Goal: Task Accomplishment & Management: Use online tool/utility

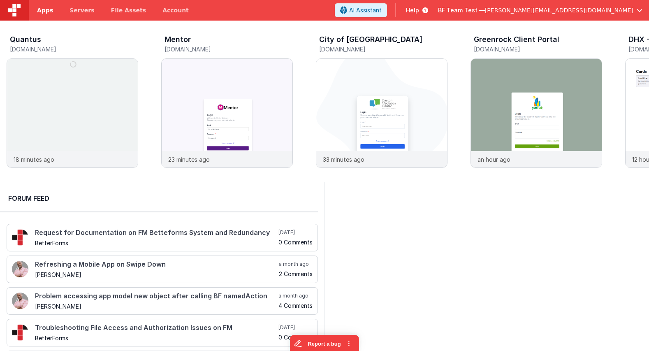
click at [40, 11] on span "Apps" at bounding box center [45, 10] width 16 height 8
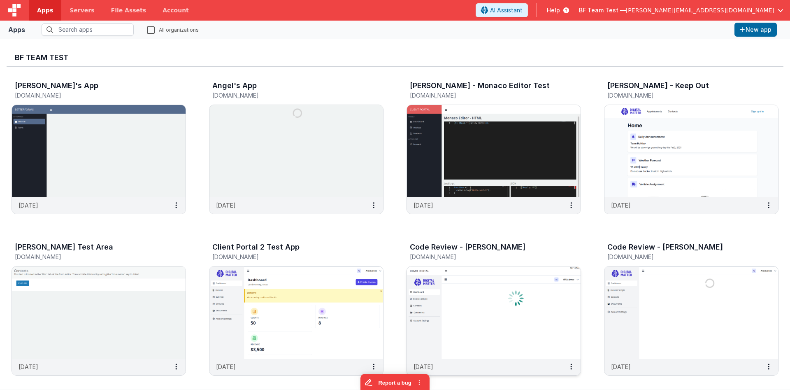
click at [462, 280] on img at bounding box center [494, 312] width 174 height 92
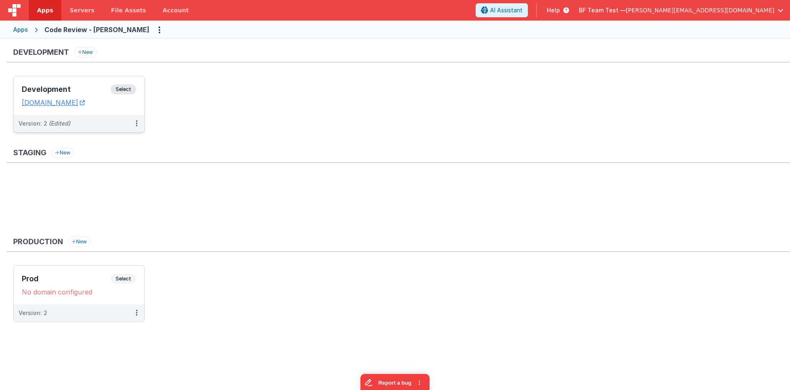
click at [81, 85] on div "Development Select" at bounding box center [79, 91] width 114 height 14
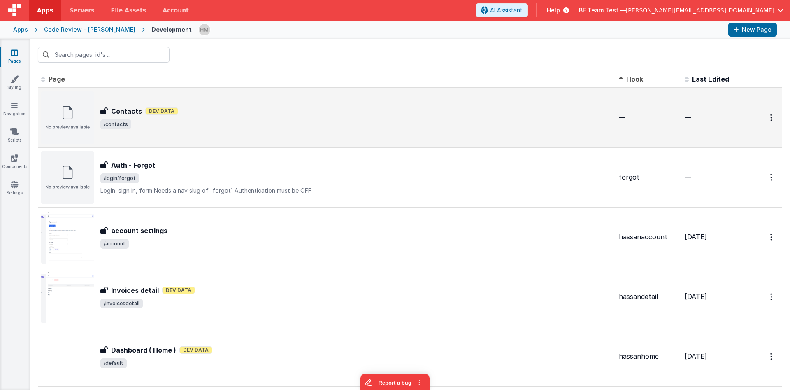
click at [256, 102] on div "Contacts Contacts Dev Data /contacts" at bounding box center [326, 117] width 571 height 53
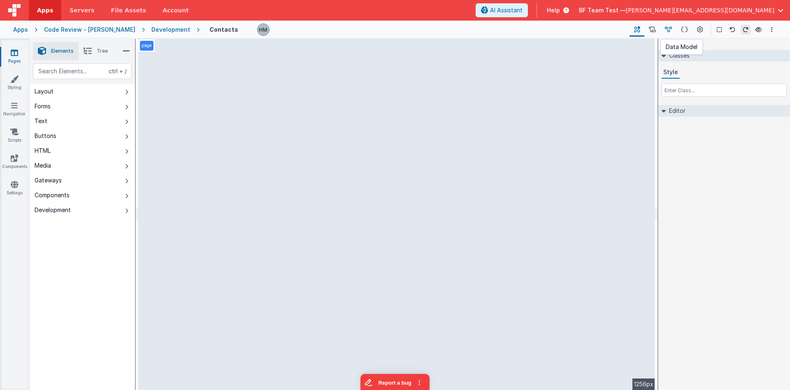
click at [649, 30] on icon at bounding box center [668, 30] width 7 height 9
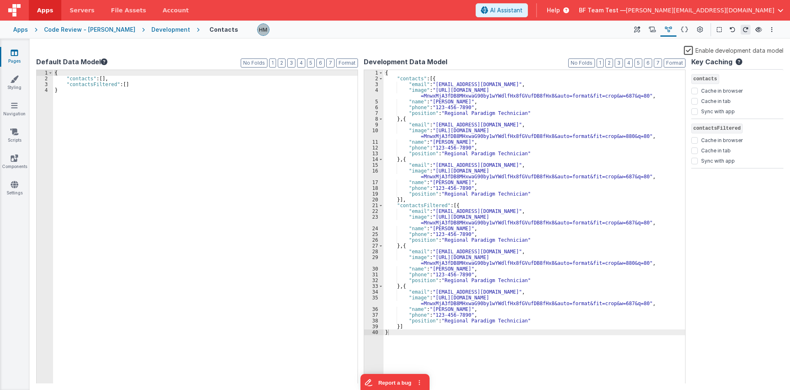
click at [16, 30] on div "Apps" at bounding box center [20, 30] width 15 height 8
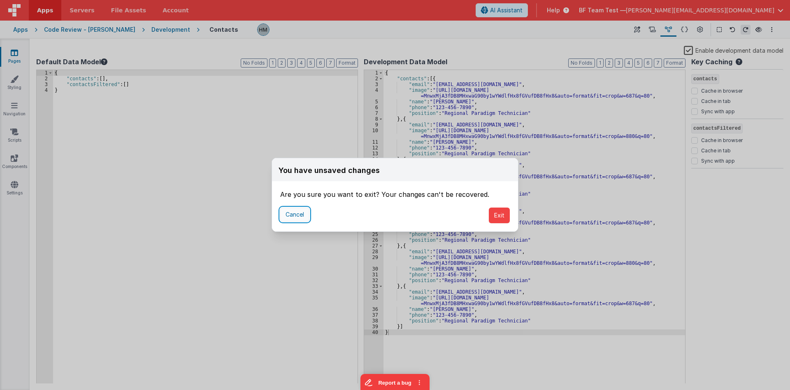
click at [302, 212] on button "Cancel" at bounding box center [294, 214] width 29 height 14
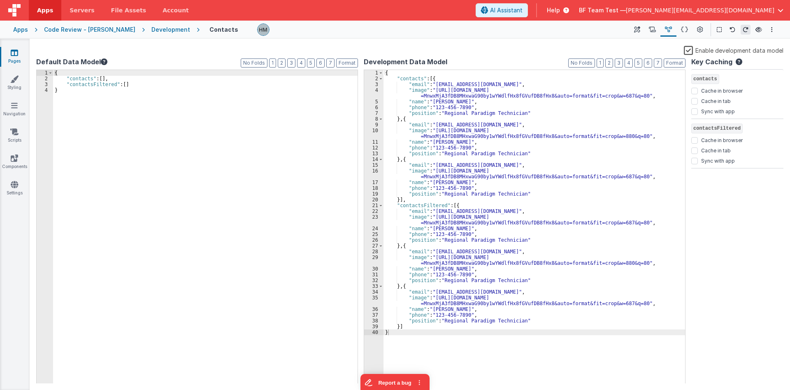
click at [16, 58] on link "Pages" at bounding box center [15, 57] width 30 height 16
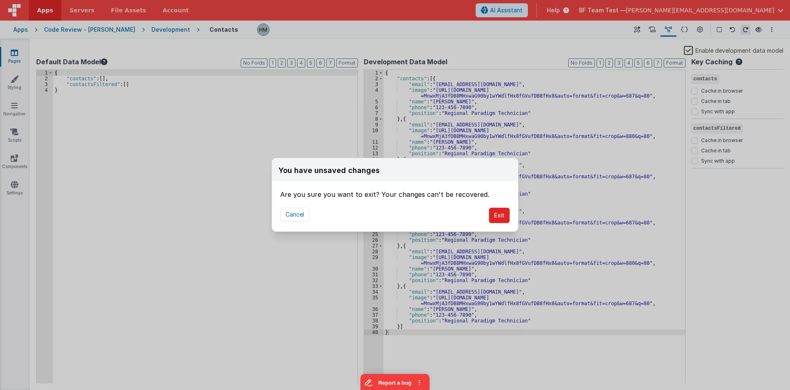
click at [500, 216] on button "Exit" at bounding box center [499, 215] width 21 height 16
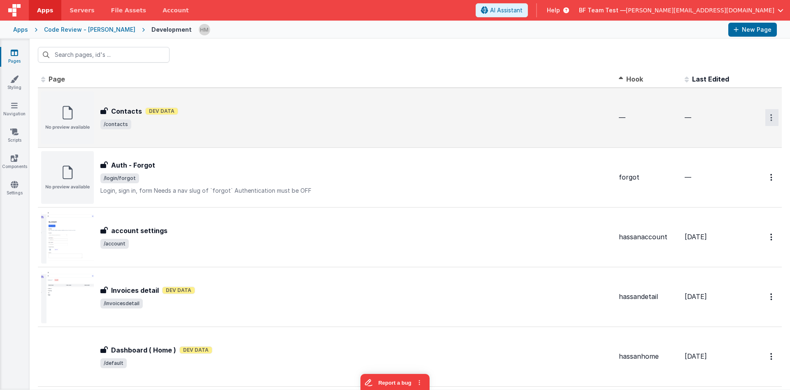
click at [649, 116] on icon "Options" at bounding box center [771, 117] width 2 height 7
click at [649, 135] on link "Legacy Editor" at bounding box center [742, 136] width 72 height 15
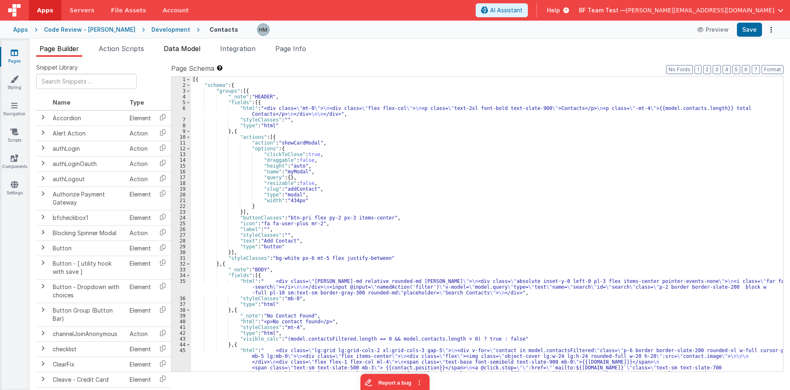
click at [164, 49] on li "Data Model" at bounding box center [181, 50] width 43 height 13
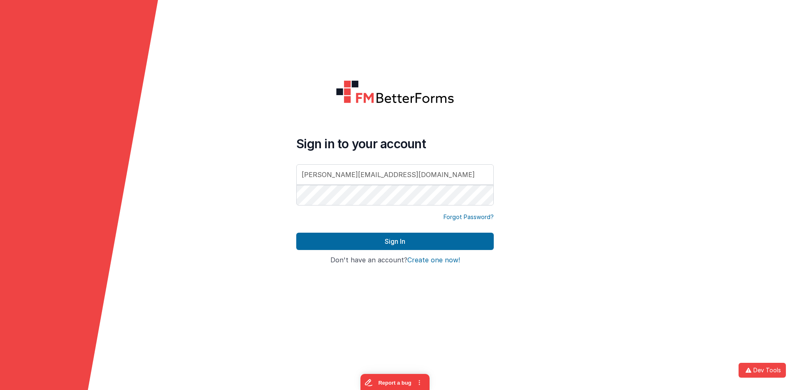
drag, startPoint x: 419, startPoint y: 182, endPoint x: 251, endPoint y: 161, distance: 168.8
click at [296, 164] on input "hassan.muk@hotmail.com" at bounding box center [395, 174] width 198 height 21
type input "hassa"
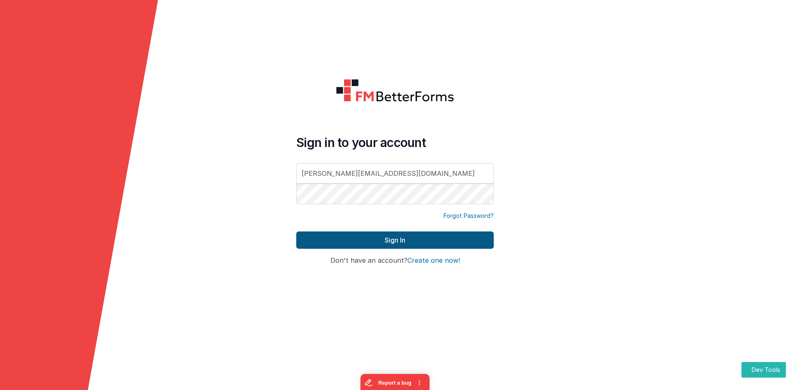
type input "[PERSON_NAME][EMAIL_ADDRESS][DOMAIN_NAME]"
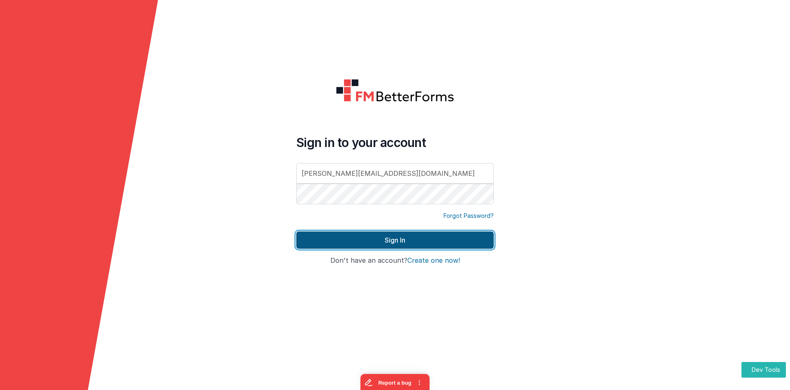
click at [385, 237] on button "Sign In" at bounding box center [395, 239] width 198 height 17
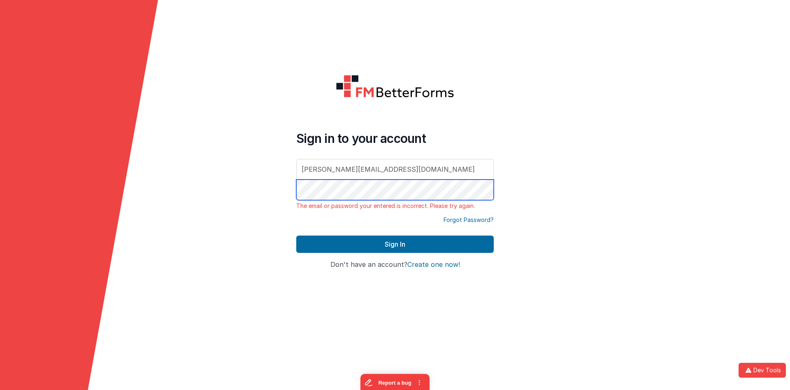
click at [296, 235] on button "Sign In" at bounding box center [395, 243] width 198 height 17
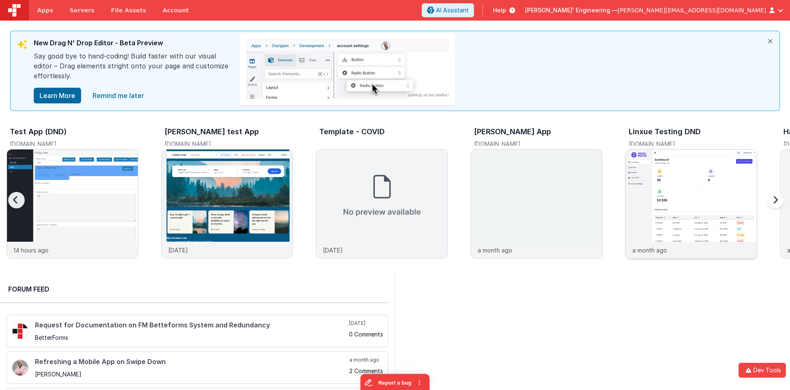
click at [658, 172] on img at bounding box center [691, 214] width 131 height 131
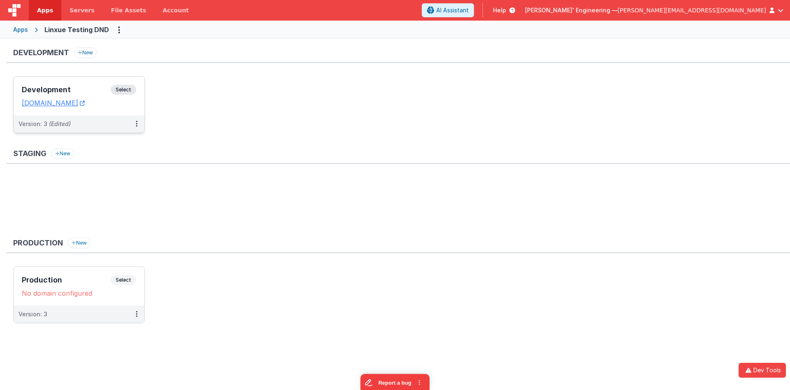
click at [91, 86] on h3 "Development" at bounding box center [66, 90] width 89 height 8
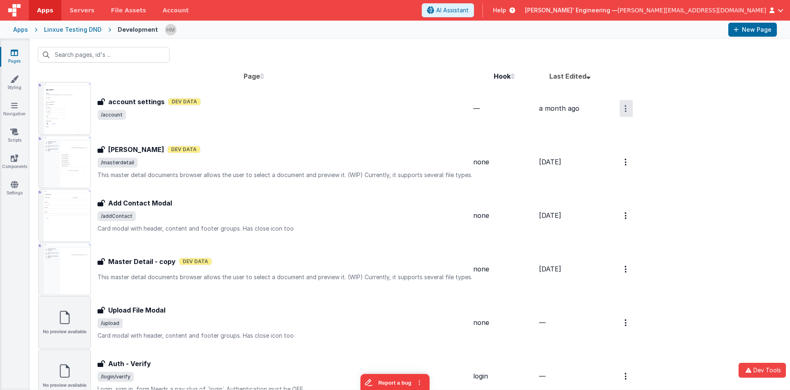
click at [620, 106] on button "Options" at bounding box center [626, 108] width 13 height 17
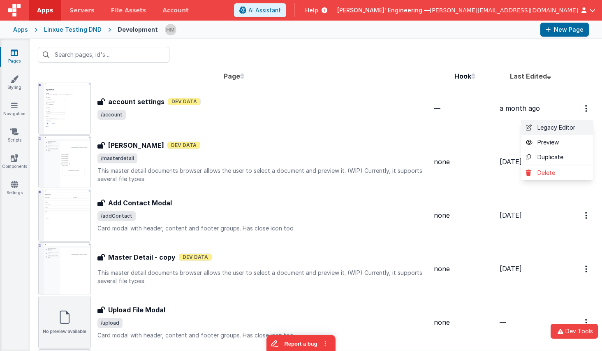
click at [553, 128] on link "Legacy Editor" at bounding box center [557, 127] width 72 height 15
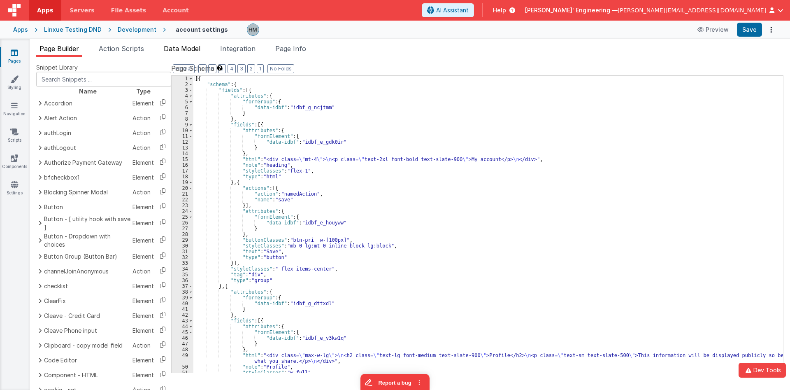
click at [194, 49] on span "Data Model" at bounding box center [182, 48] width 37 height 8
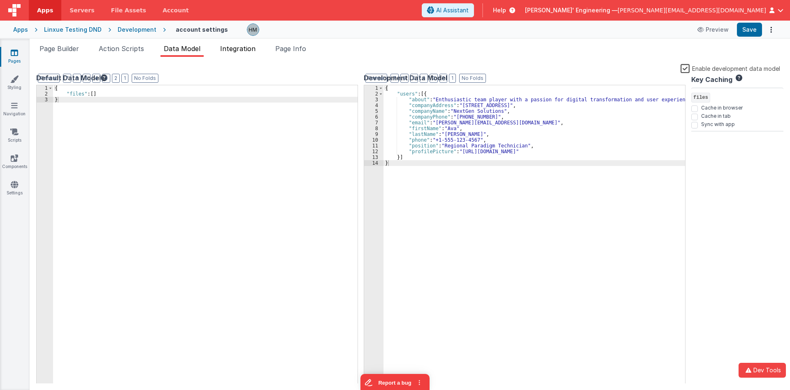
click at [254, 50] on span "Integration" at bounding box center [237, 48] width 35 height 8
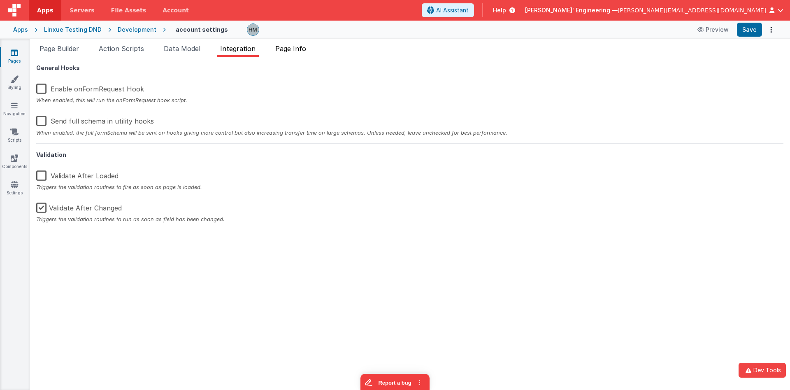
click at [278, 50] on span "Page Info" at bounding box center [290, 48] width 31 height 8
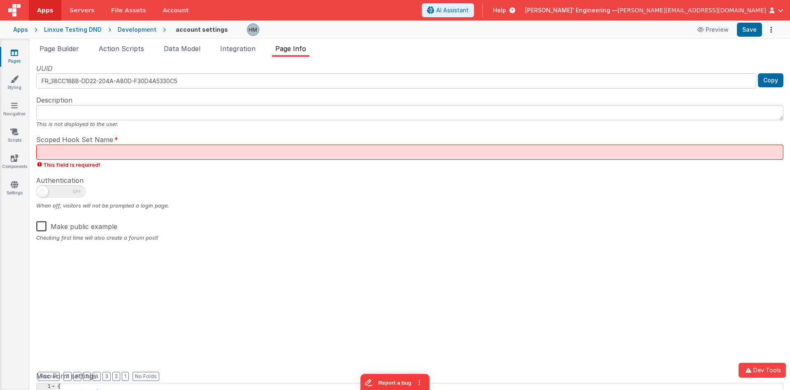
drag, startPoint x: 460, startPoint y: 263, endPoint x: 446, endPoint y: 275, distance: 17.8
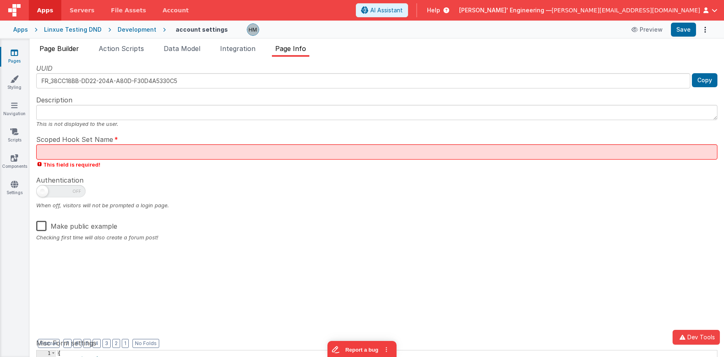
click at [62, 48] on span "Page Builder" at bounding box center [60, 48] width 40 height 8
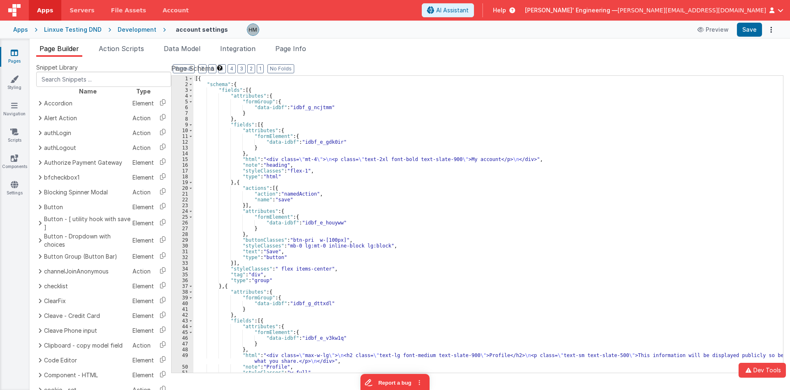
click at [14, 50] on icon at bounding box center [14, 53] width 7 height 8
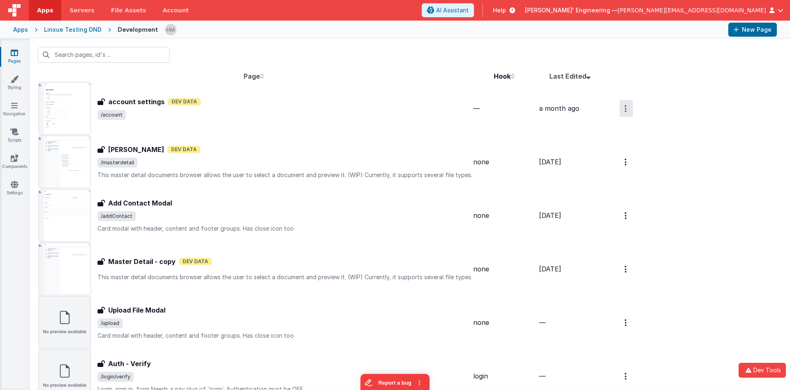
click at [624, 105] on button "Options" at bounding box center [626, 108] width 13 height 17
click at [624, 105] on button at bounding box center [395, 195] width 790 height 390
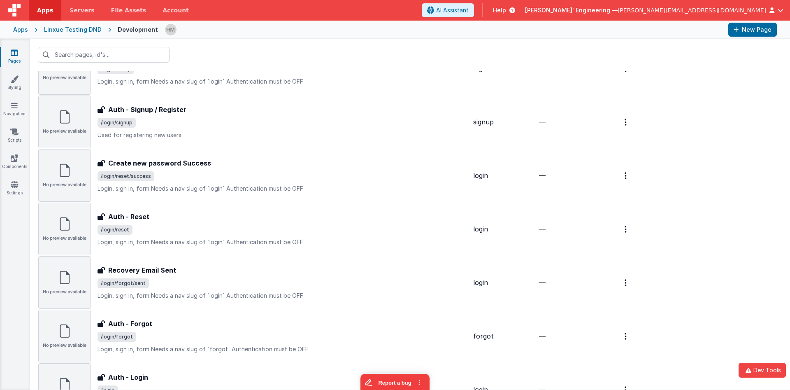
scroll to position [93, 0]
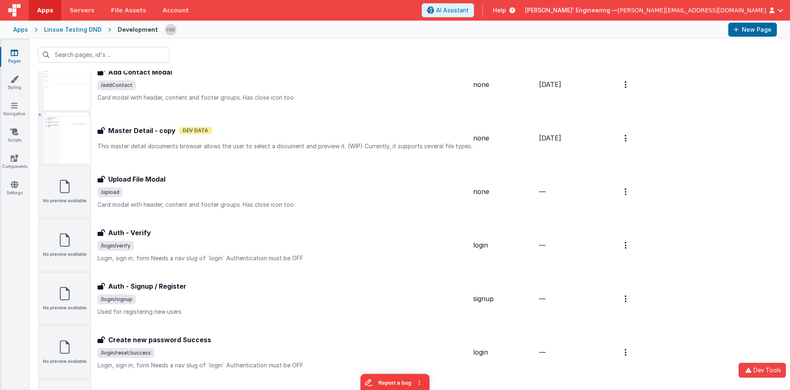
drag, startPoint x: 424, startPoint y: 209, endPoint x: 376, endPoint y: 67, distance: 149.9
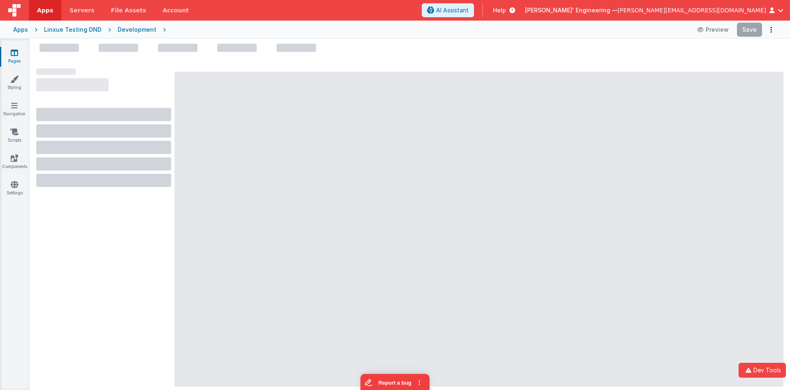
click at [21, 29] on div "Apps" at bounding box center [20, 30] width 15 height 8
